Goal: Complete application form

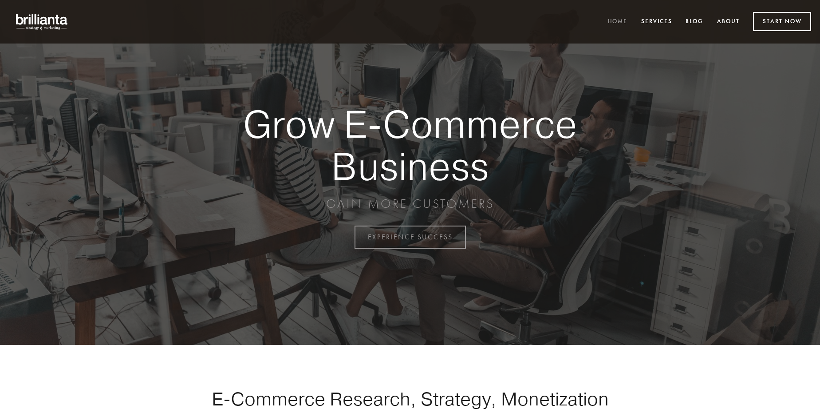
scroll to position [2327, 0]
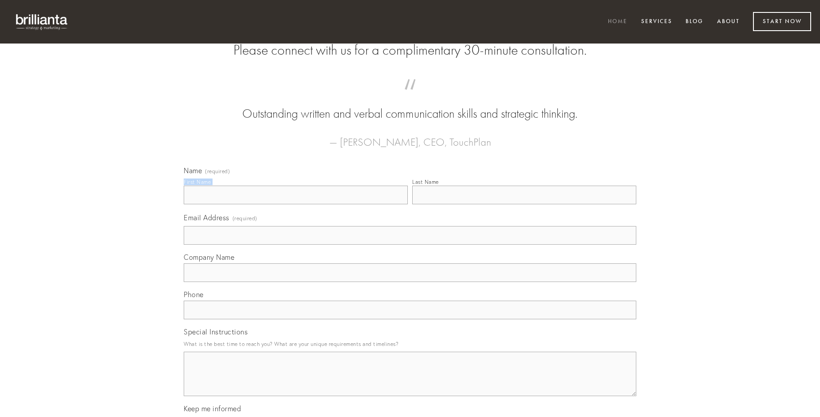
type input "[PERSON_NAME]"
click at [524, 204] on input "Last Name" at bounding box center [524, 195] width 224 height 19
type input "[PERSON_NAME]"
click at [410, 245] on input "Email Address (required)" at bounding box center [410, 235] width 453 height 19
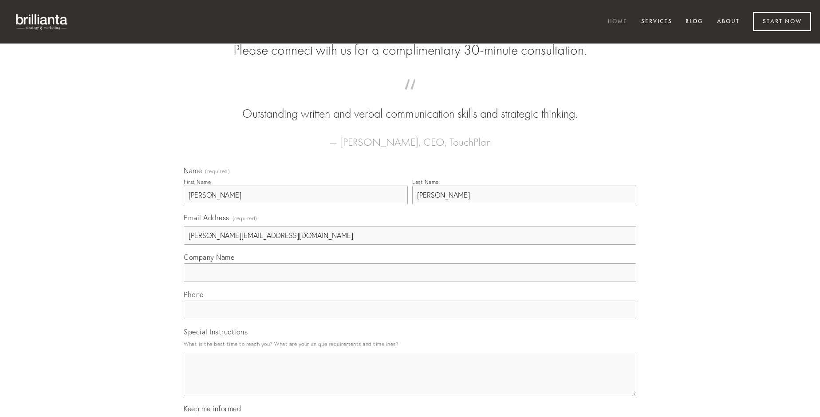
type input "[PERSON_NAME][EMAIL_ADDRESS][DOMAIN_NAME]"
click at [410, 282] on input "Company Name" at bounding box center [410, 272] width 453 height 19
type input "peccatus"
click at [410, 319] on input "text" at bounding box center [410, 310] width 453 height 19
click at [410, 382] on textarea "Special Instructions" at bounding box center [410, 374] width 453 height 44
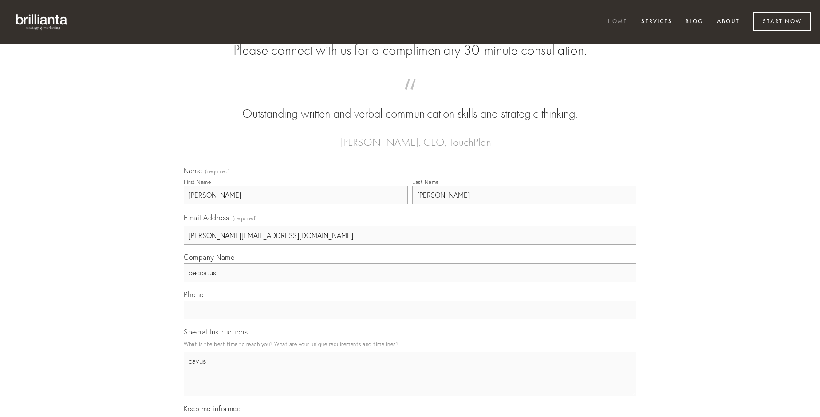
type textarea "cavus"
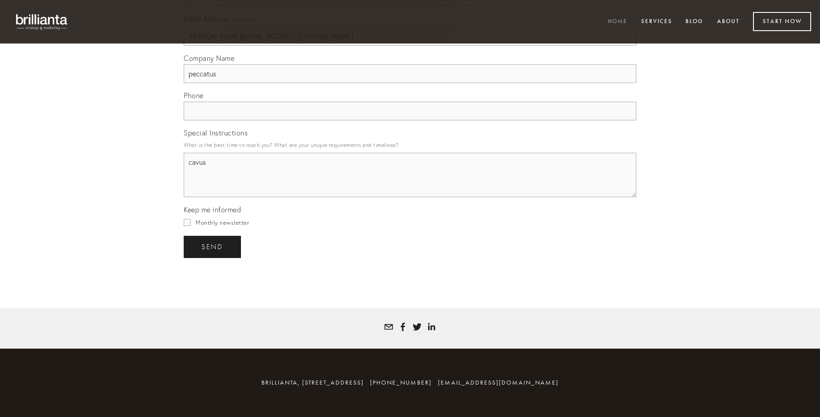
click at [213, 246] on span "send" at bounding box center [213, 247] width 22 height 8
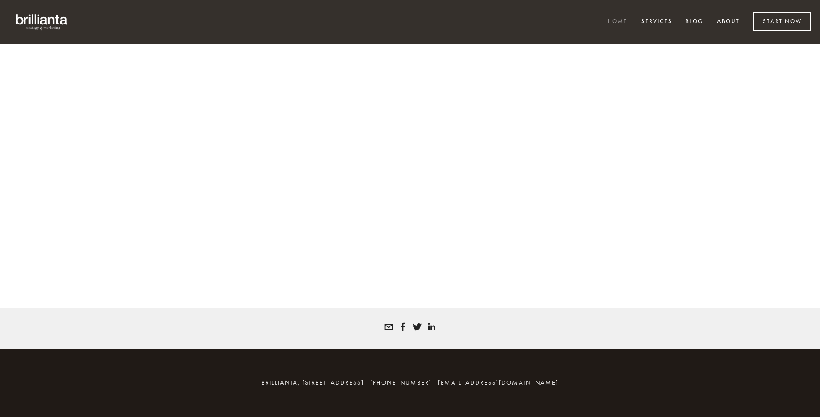
scroll to position [2315, 0]
